Goal: Download file/media

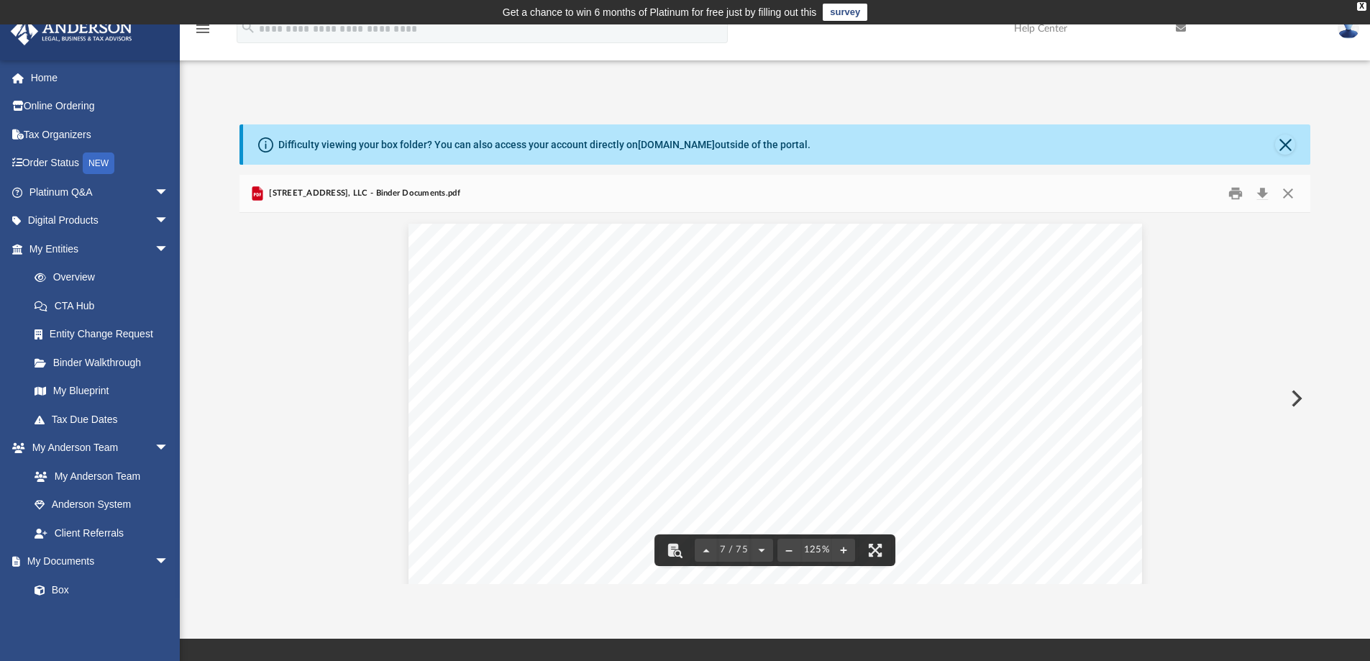
scroll to position [6533, 0]
click at [1284, 195] on button "Close" at bounding box center [1288, 194] width 26 height 22
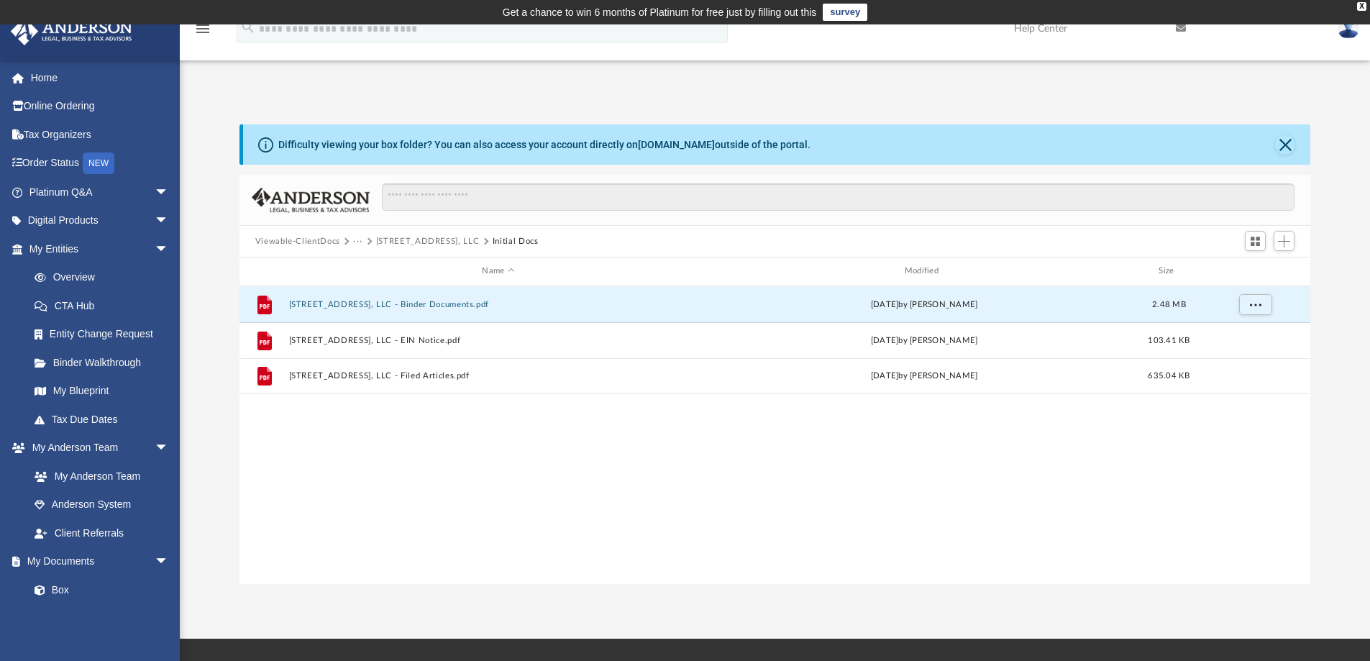
click at [316, 242] on button "Viewable-ClientDocs" at bounding box center [297, 241] width 85 height 13
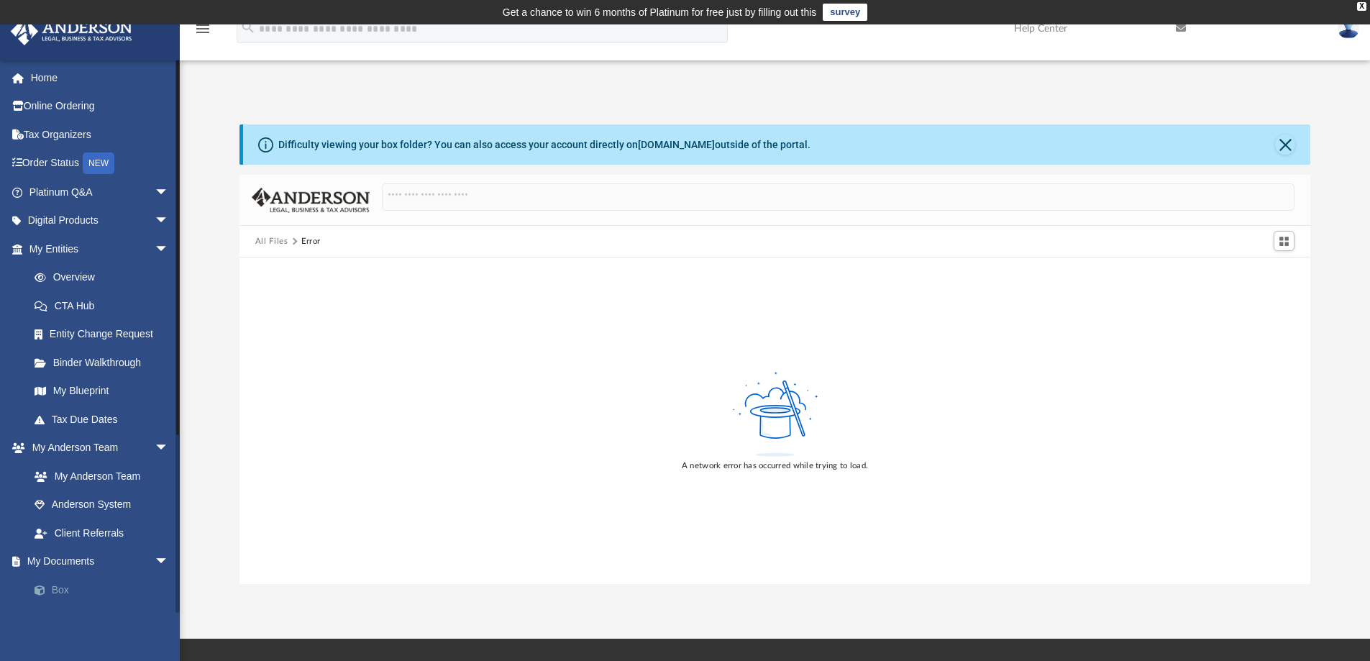
click at [61, 591] on link "Box" at bounding box center [105, 589] width 170 height 29
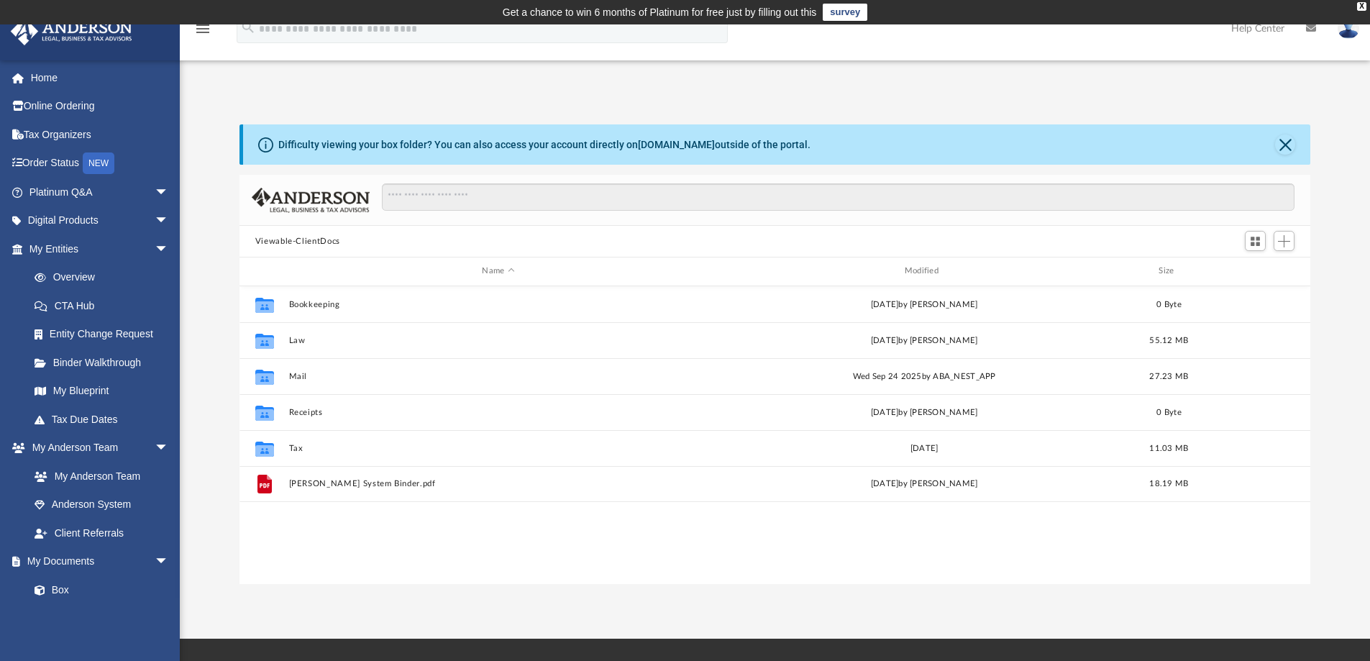
scroll to position [316, 1060]
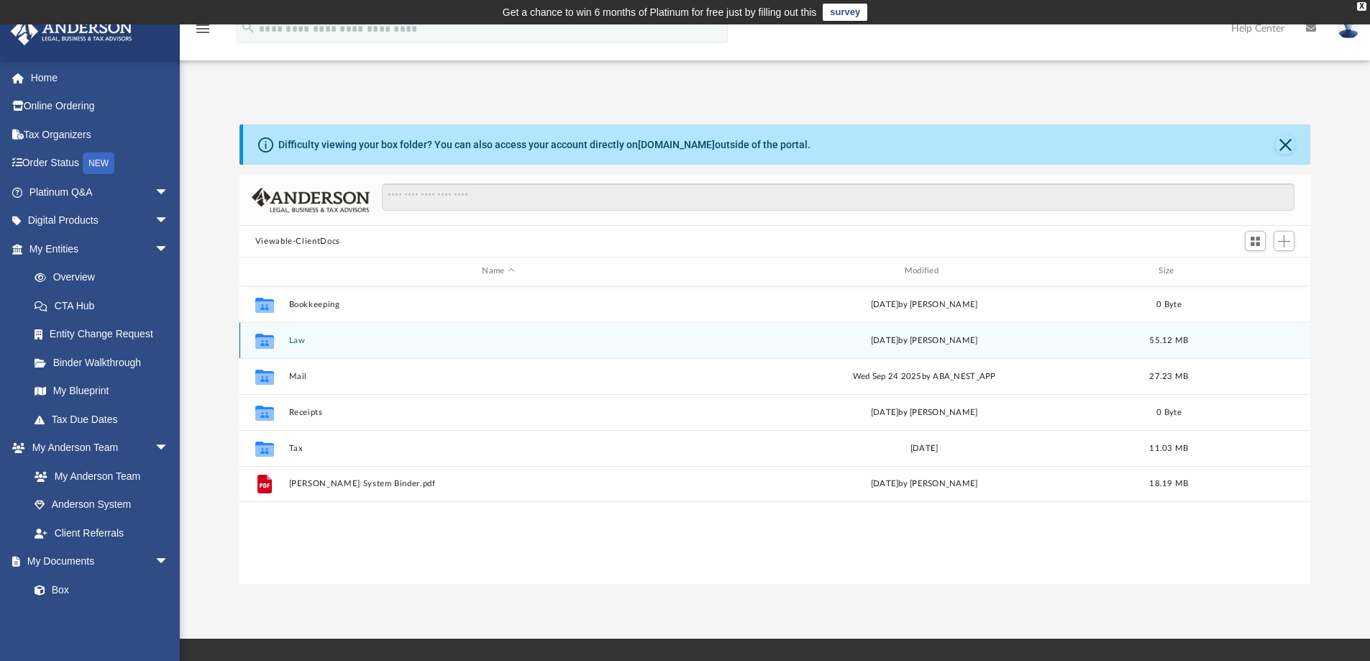
click at [289, 339] on button "Law" at bounding box center [497, 340] width 419 height 9
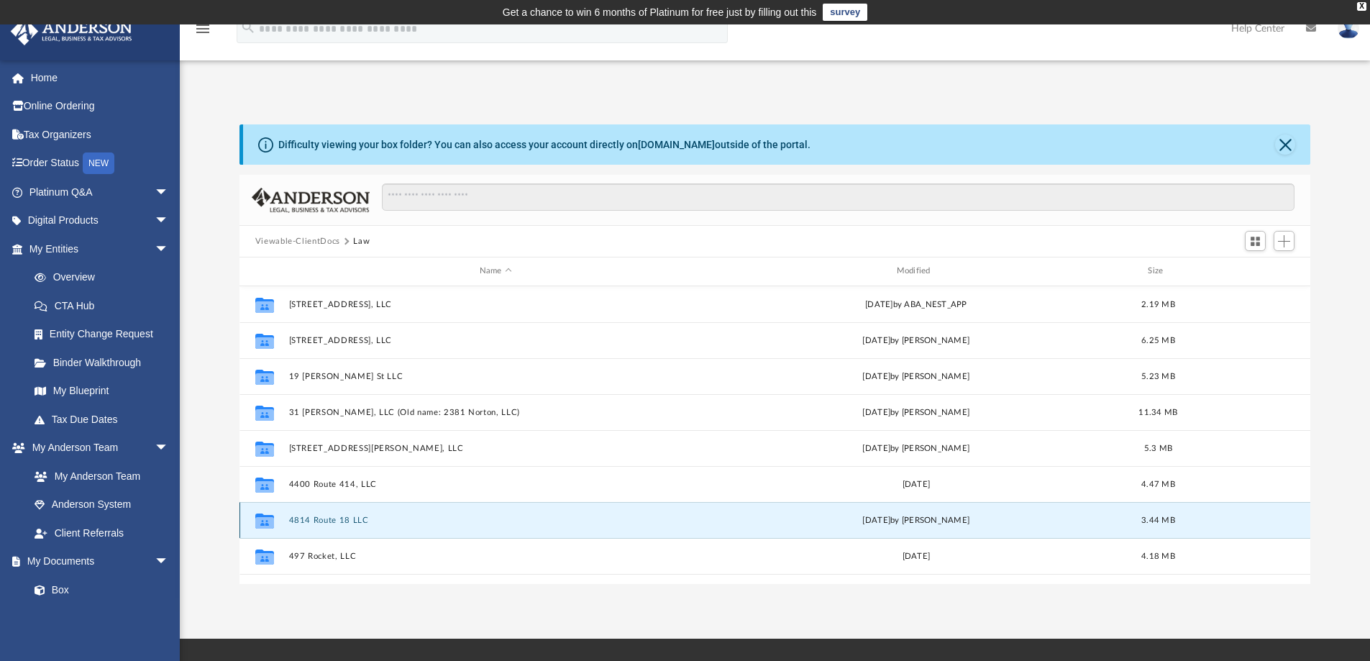
click at [341, 521] on button "4814 Route 18 LLC" at bounding box center [495, 520] width 414 height 9
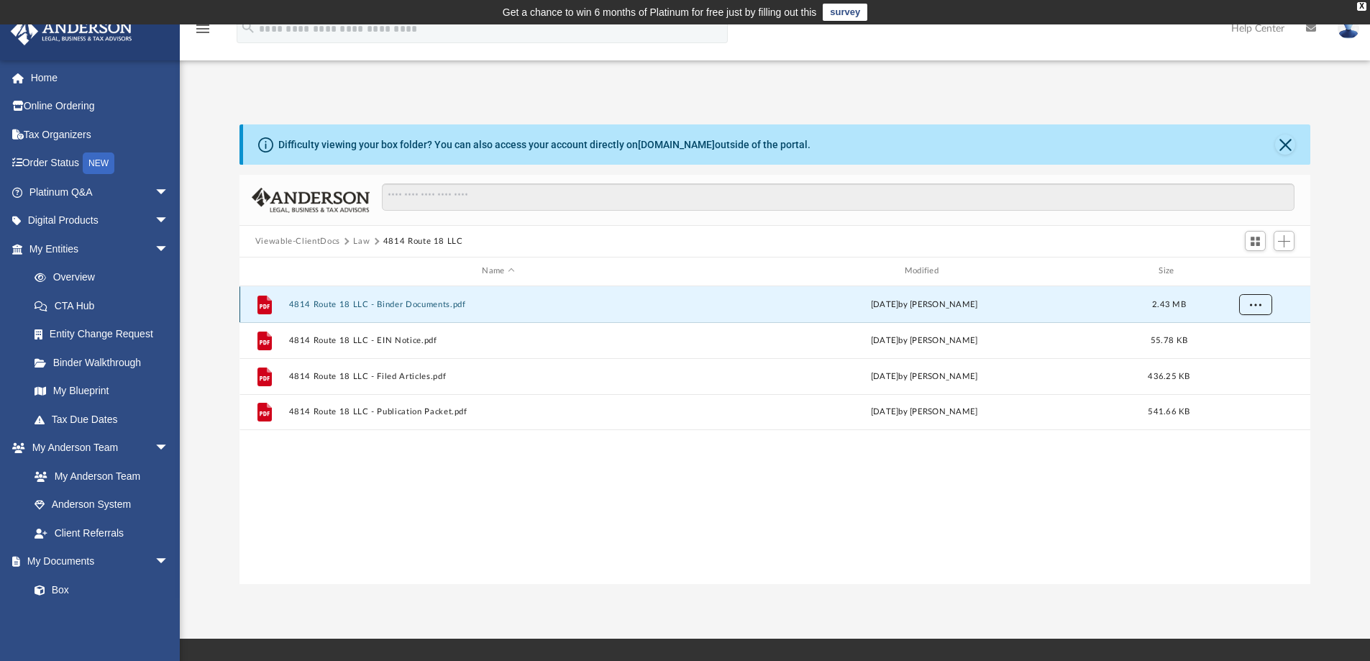
click at [1255, 306] on span "More options" at bounding box center [1255, 304] width 12 height 8
click at [1246, 352] on li "Download" at bounding box center [1242, 356] width 42 height 15
click at [360, 242] on button "Law" at bounding box center [361, 241] width 17 height 13
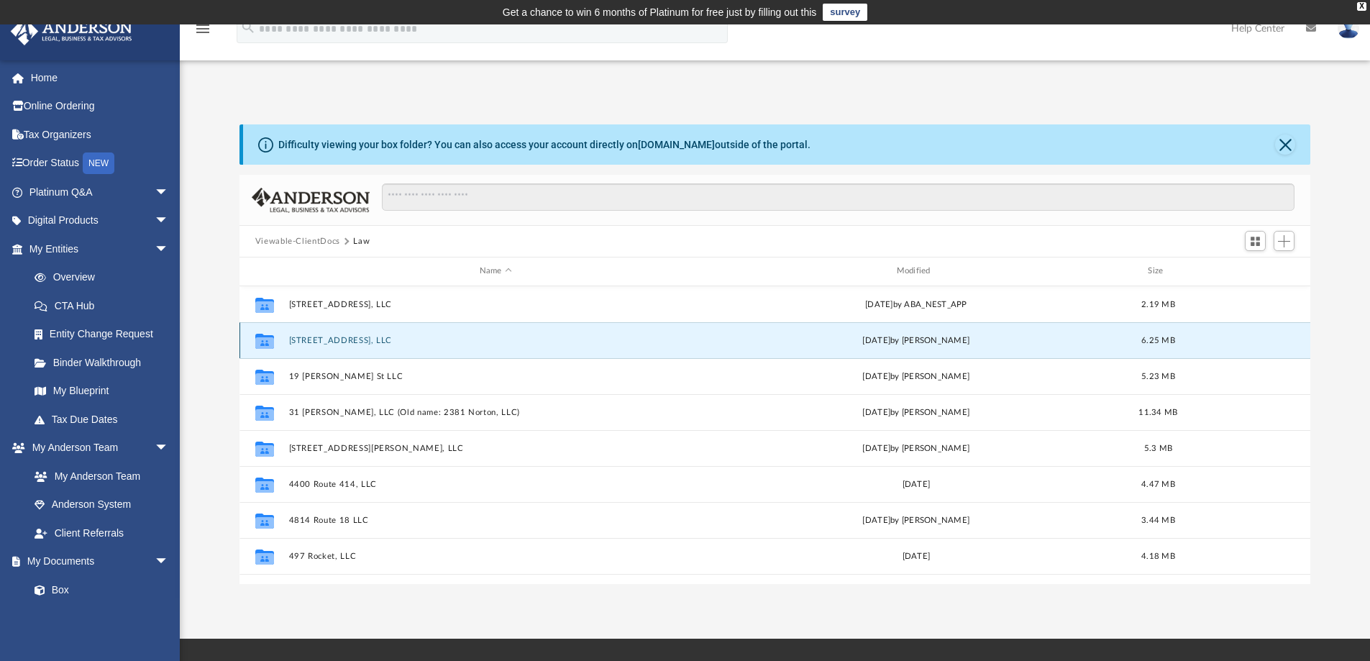
click at [331, 337] on button "[STREET_ADDRESS], LLC" at bounding box center [495, 340] width 414 height 9
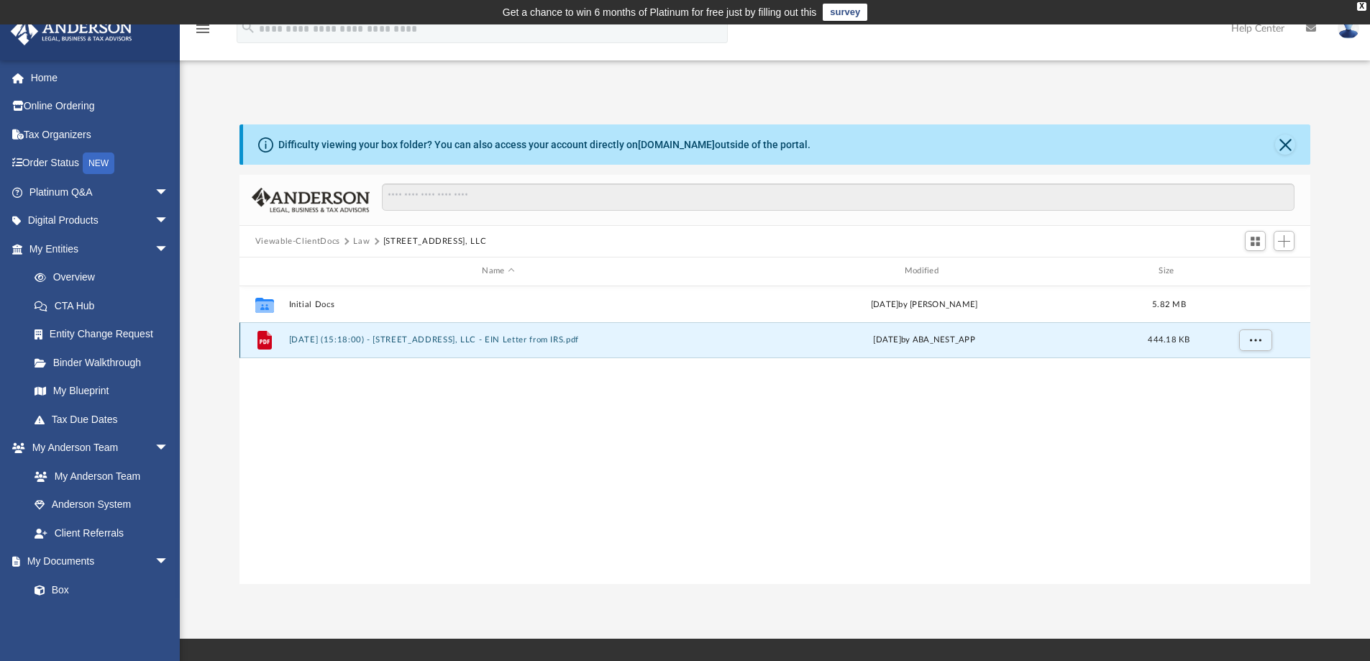
click at [417, 339] on button "2025.09.15 (15:18:00) - 108 Amity St, LLC - EIN Letter from IRS.pdf" at bounding box center [497, 339] width 419 height 9
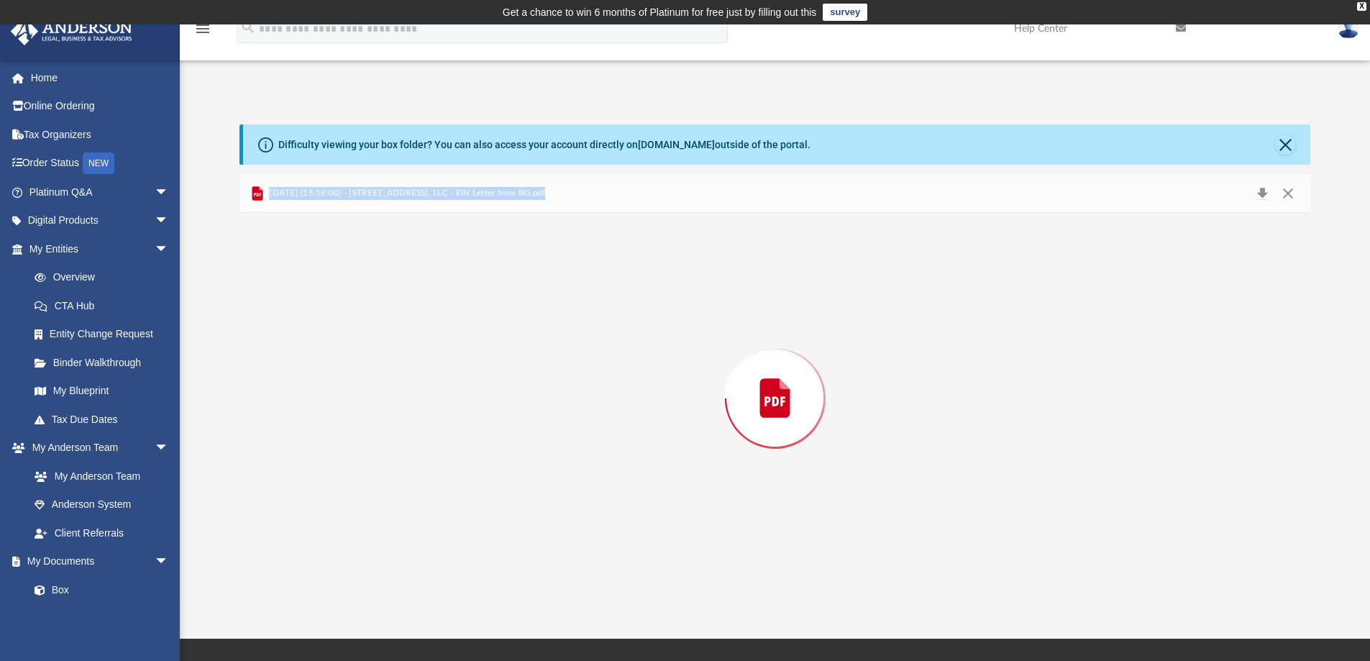
click at [417, 339] on div "Preview" at bounding box center [776, 398] width 1072 height 371
click at [1236, 195] on button "Print" at bounding box center [1235, 194] width 29 height 22
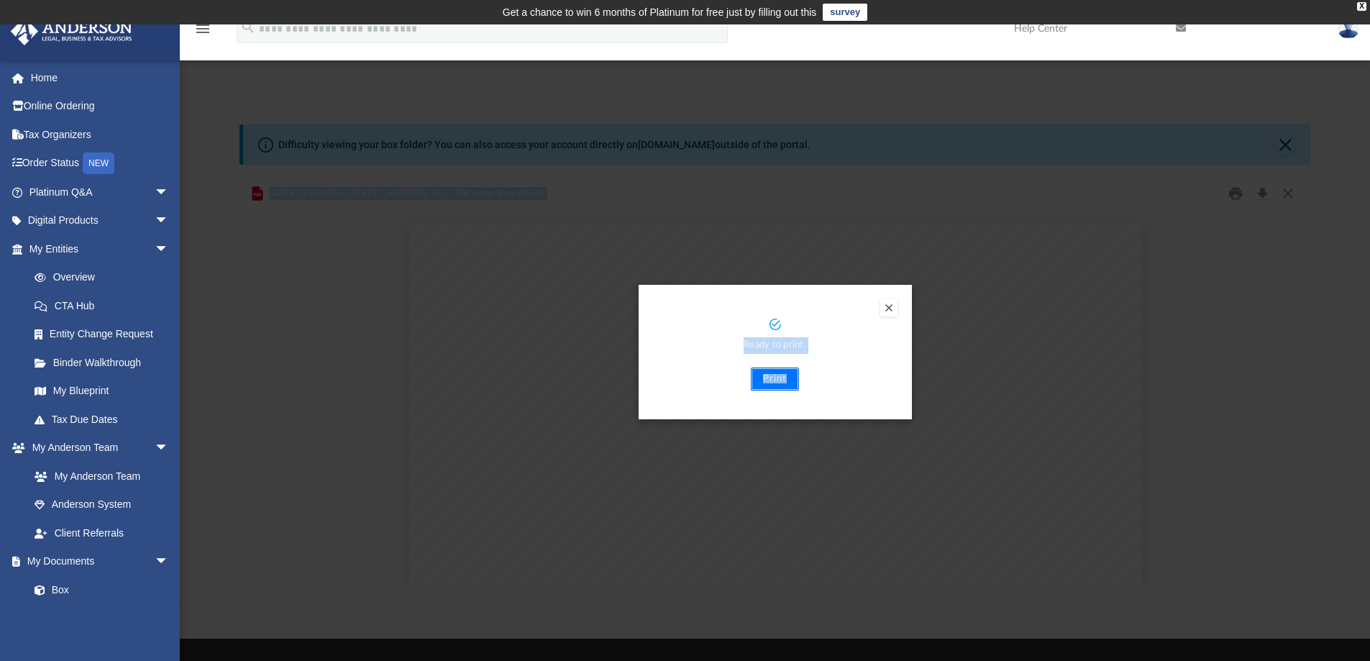
click at [770, 386] on button "Print" at bounding box center [775, 379] width 48 height 23
